Goal: Find contact information: Find contact information

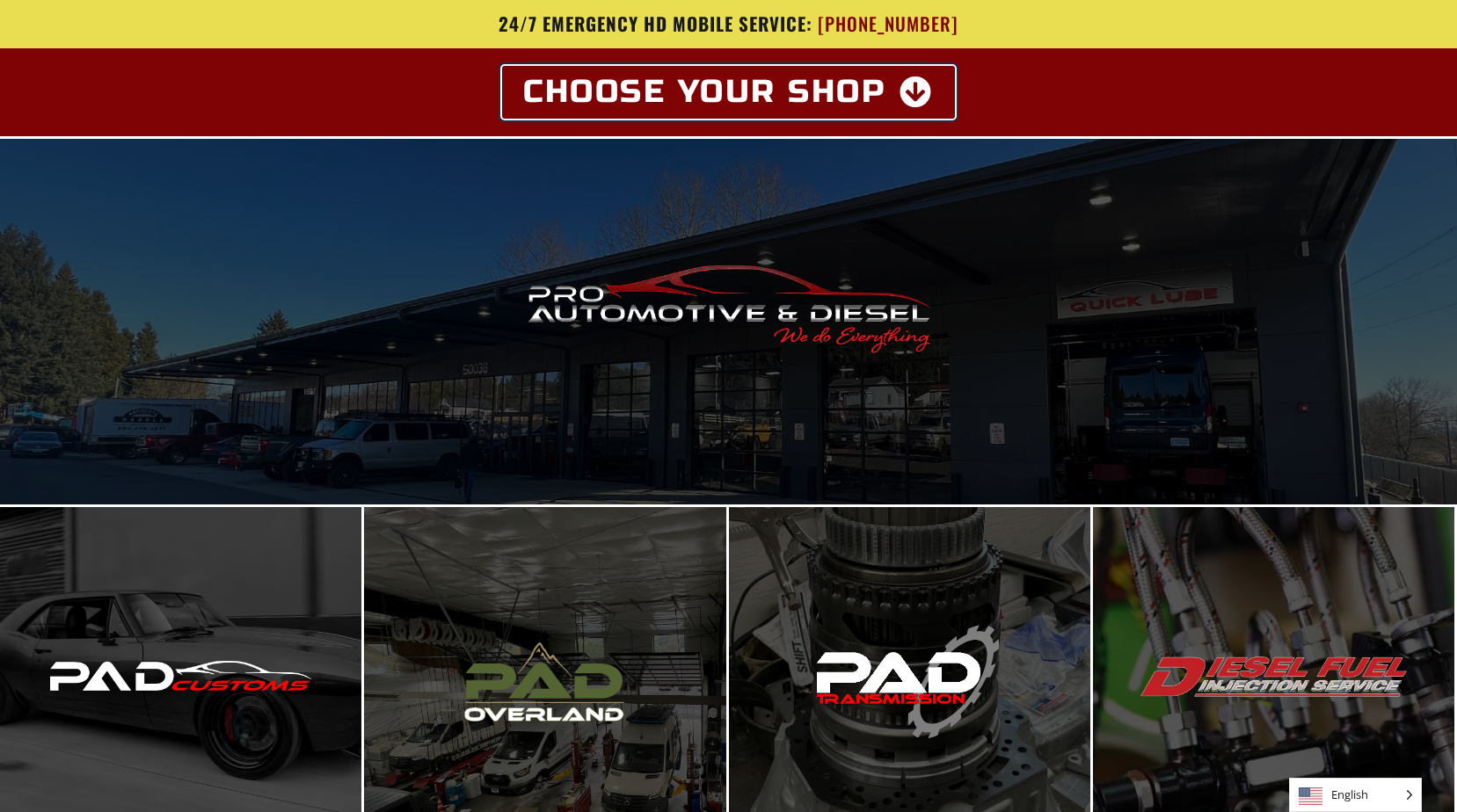
click at [925, 91] on icon at bounding box center [917, 92] width 34 height 31
click at [921, 102] on icon at bounding box center [917, 92] width 34 height 31
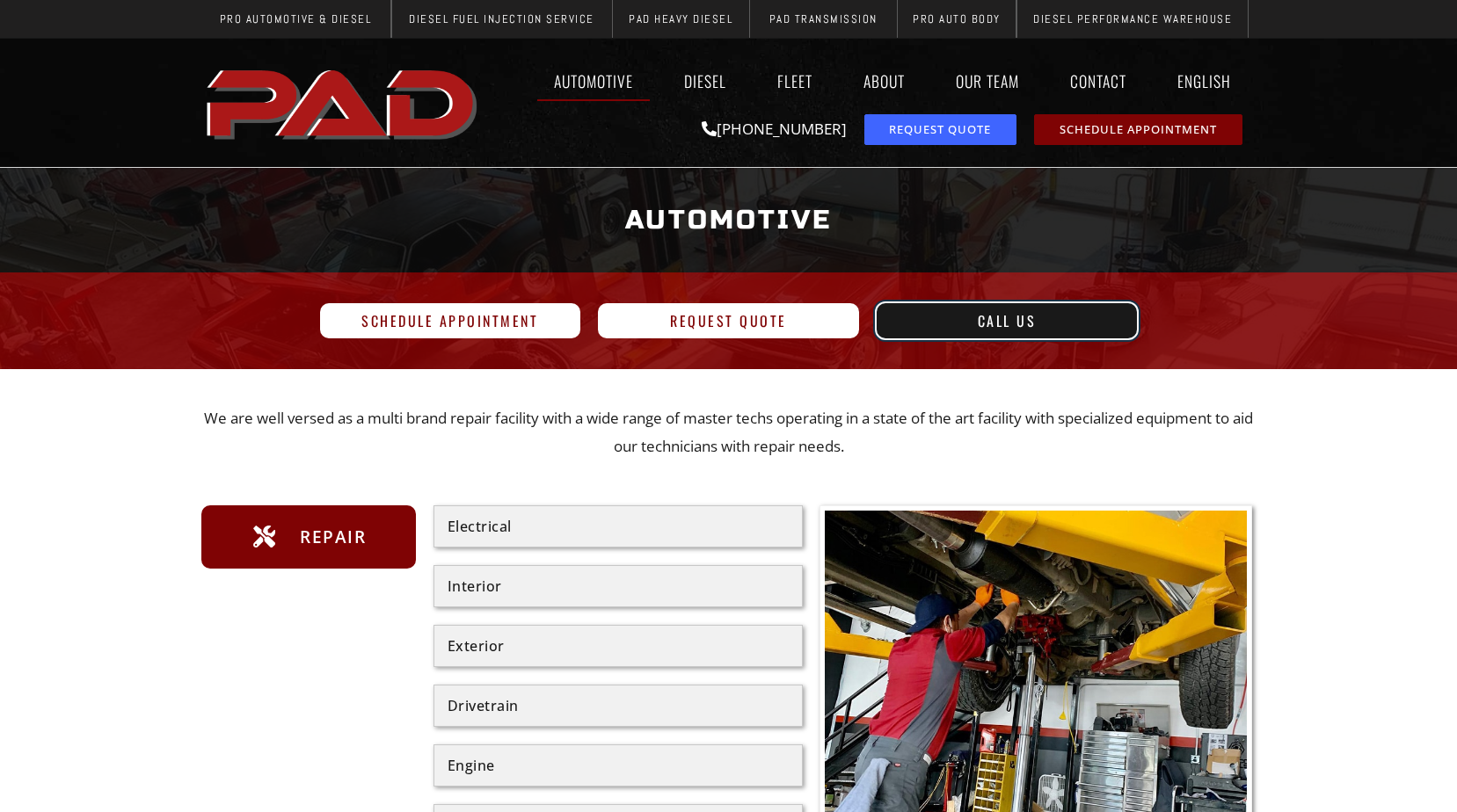
click at [936, 328] on link "Call Us" at bounding box center [1007, 320] width 261 height 35
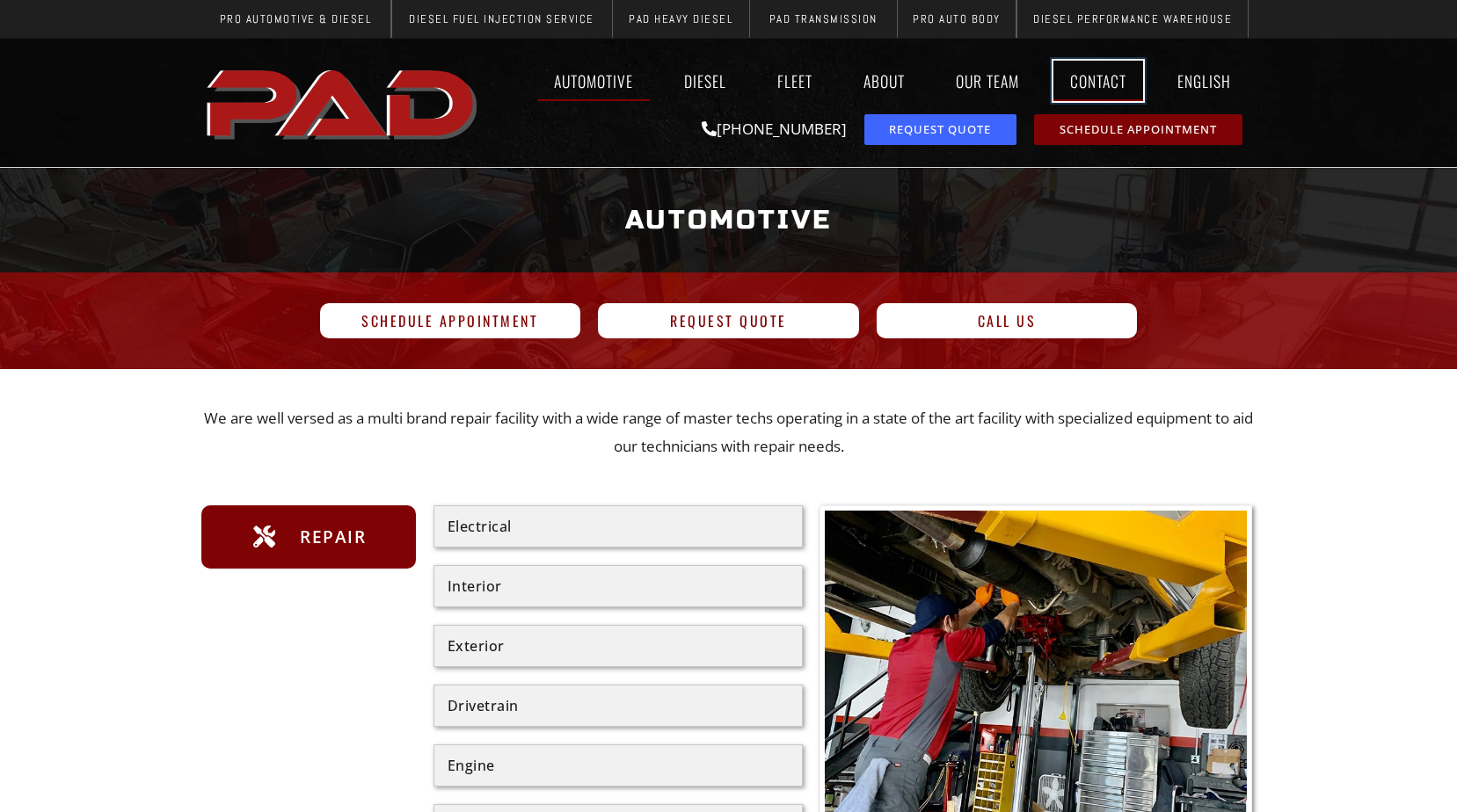
click at [1079, 75] on link "Contact" at bounding box center [1098, 80] width 89 height 40
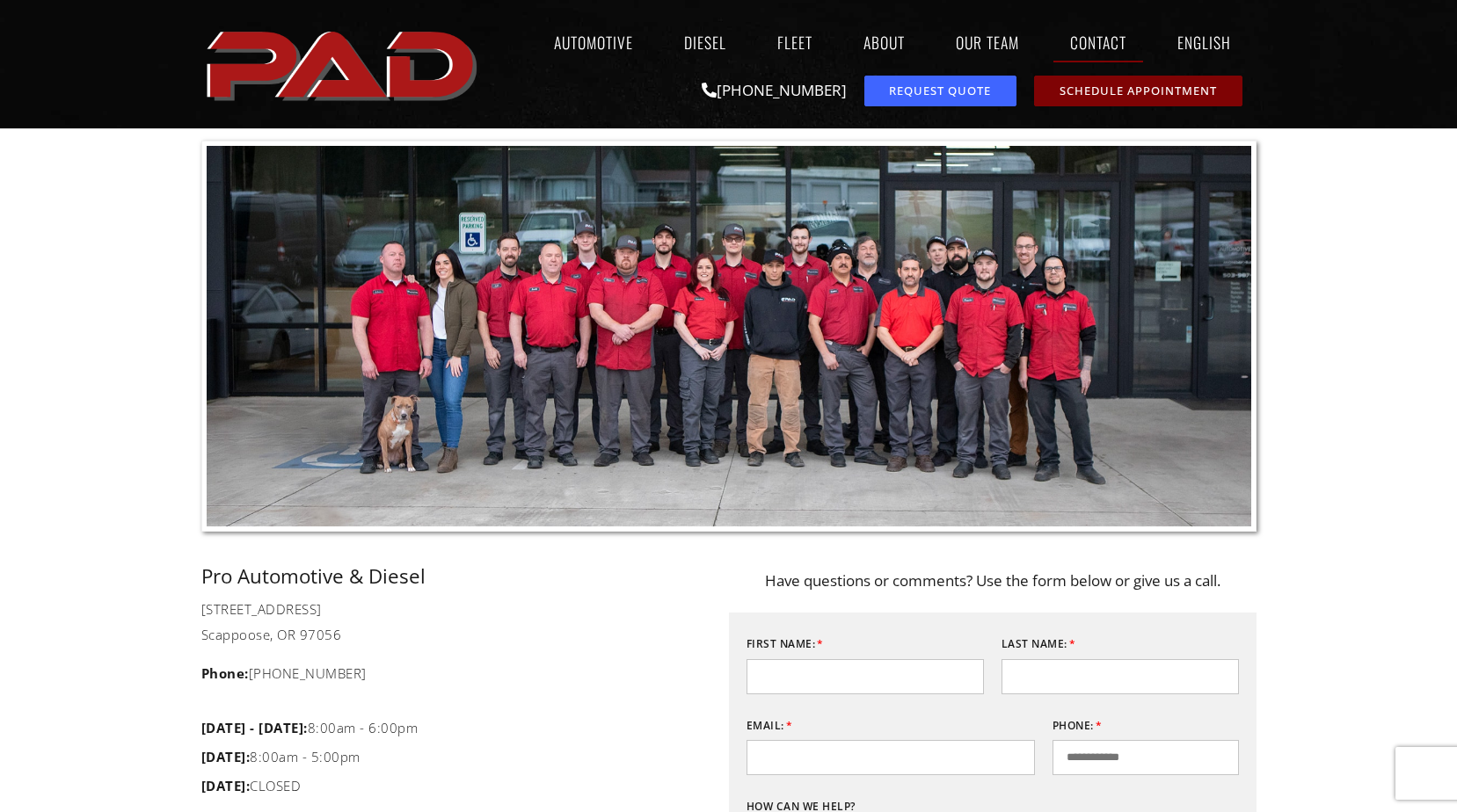
scroll to position [351, 0]
